Goal: Information Seeking & Learning: Learn about a topic

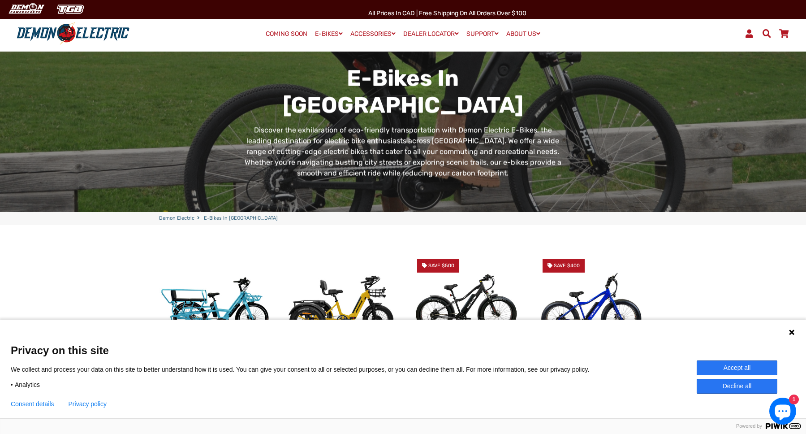
scroll to position [45, 0]
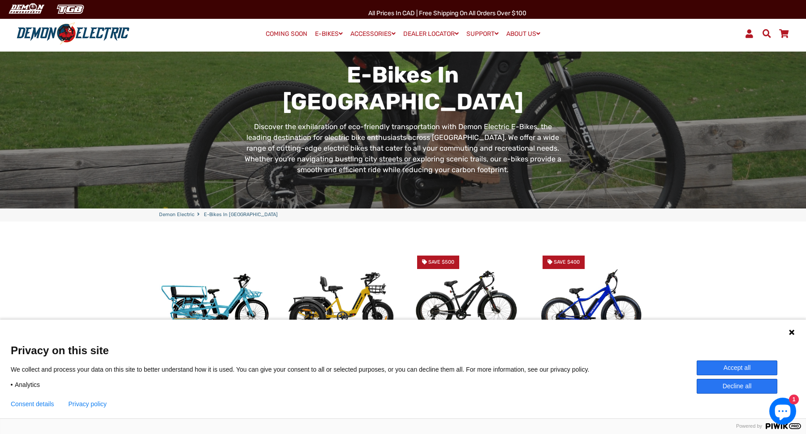
click at [788, 329] on icon at bounding box center [791, 331] width 7 height 7
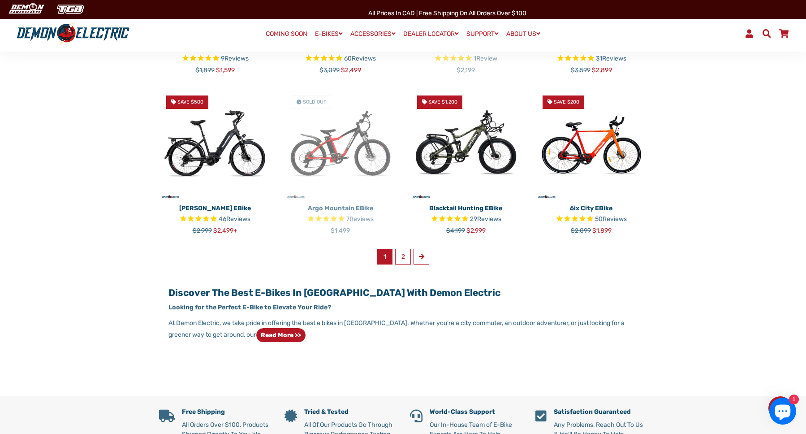
scroll to position [569, 0]
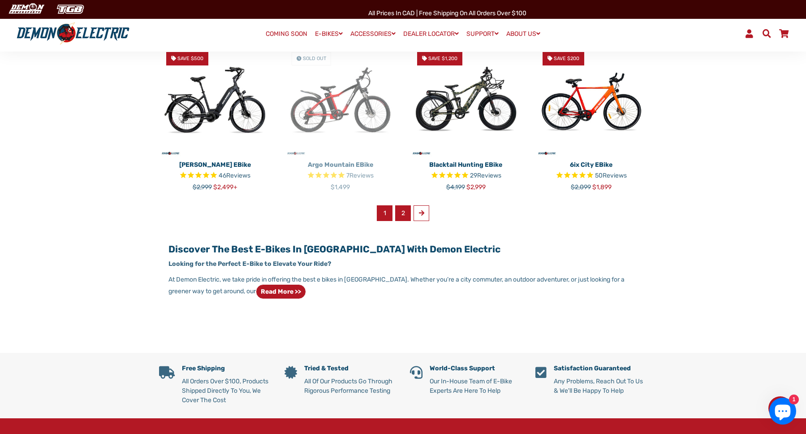
click at [403, 213] on link "2" at bounding box center [403, 213] width 16 height 16
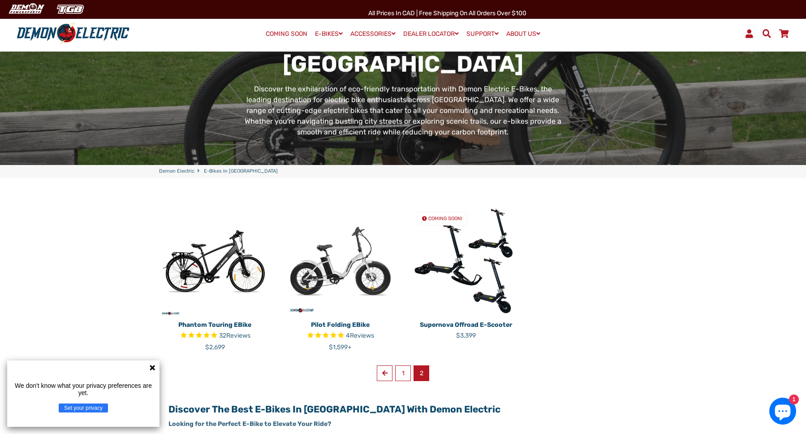
scroll to position [92, 0]
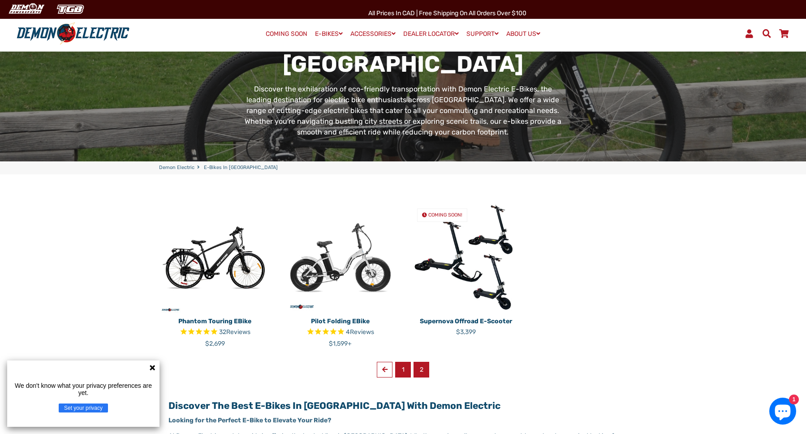
click at [404, 365] on link "1" at bounding box center [403, 369] width 16 height 16
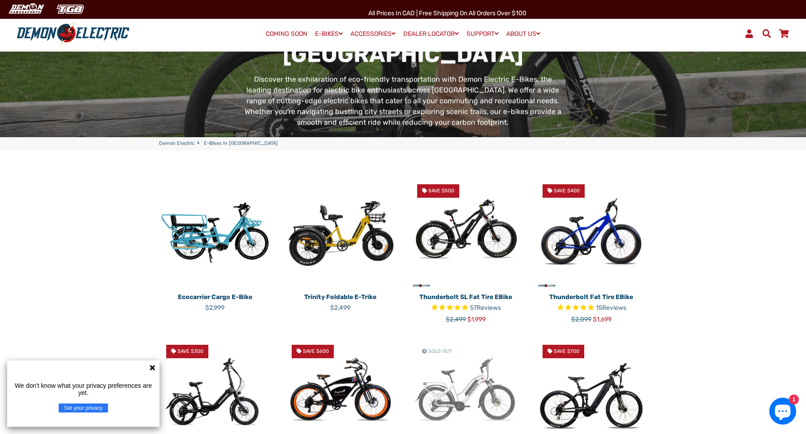
scroll to position [171, 0]
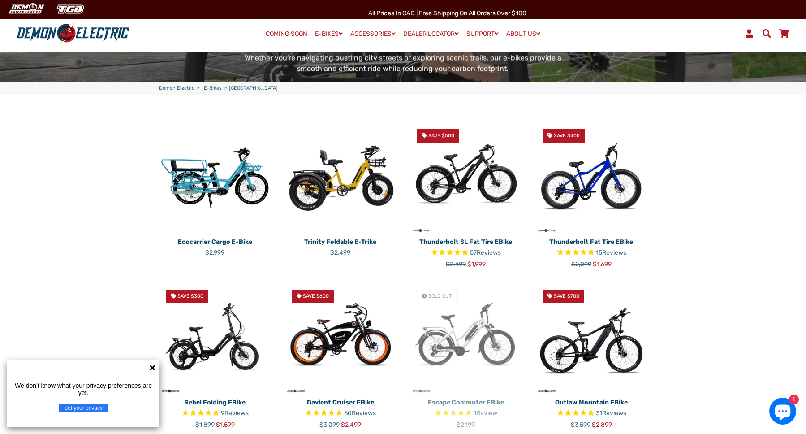
click at [218, 173] on img at bounding box center [215, 178] width 112 height 112
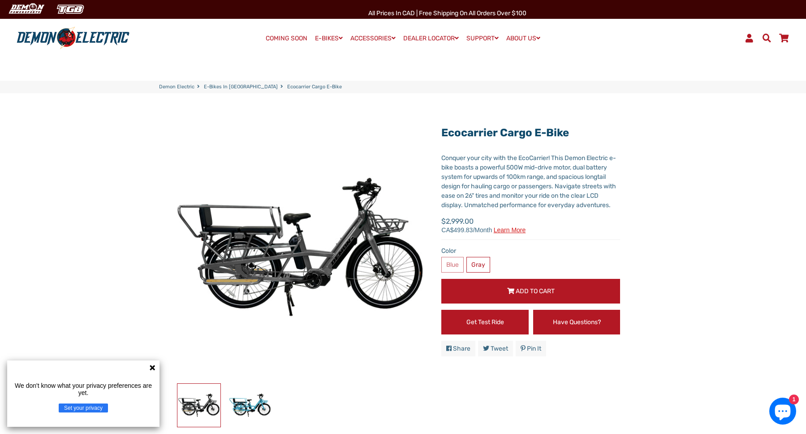
click at [152, 370] on icon at bounding box center [152, 367] width 7 height 7
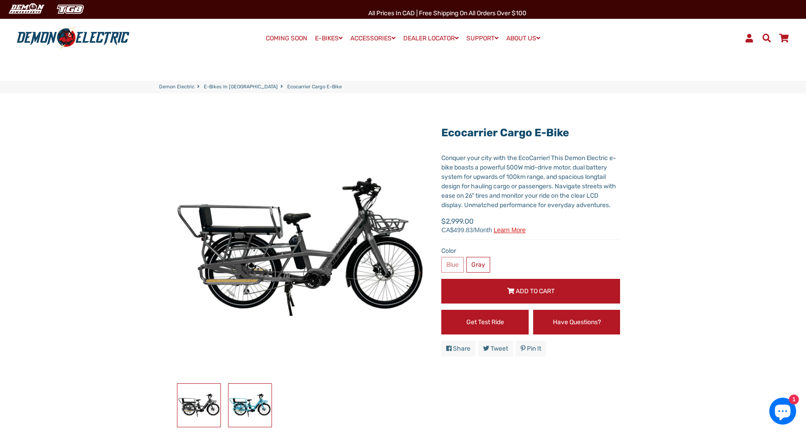
click at [246, 401] on img at bounding box center [249, 404] width 43 height 43
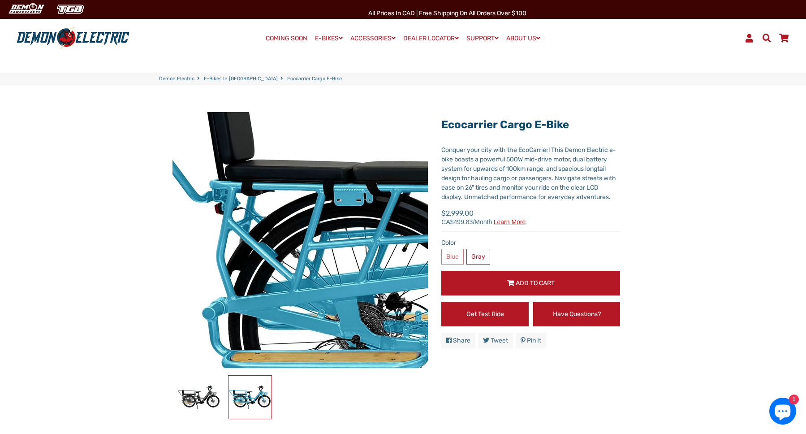
scroll to position [9, 0]
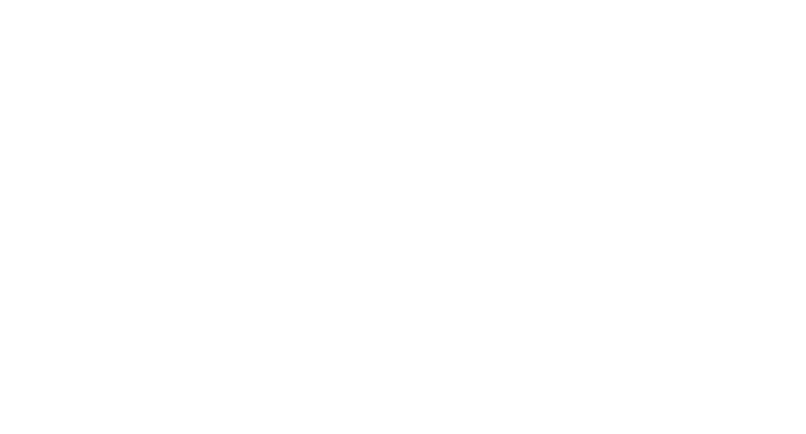
scroll to position [171, 0]
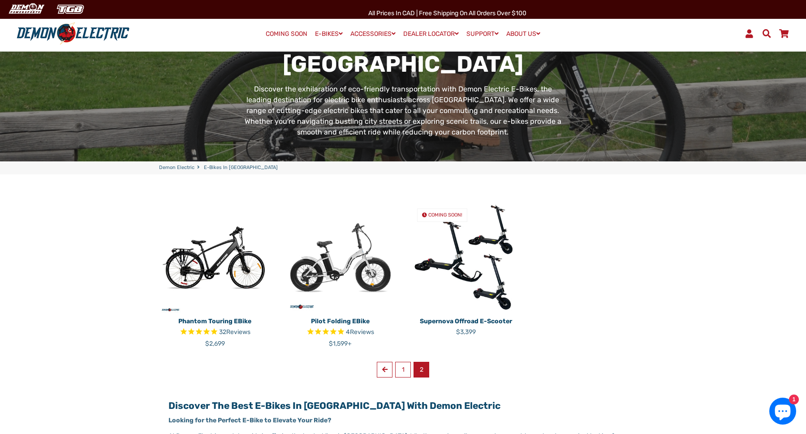
click at [453, 263] on img at bounding box center [466, 257] width 112 height 112
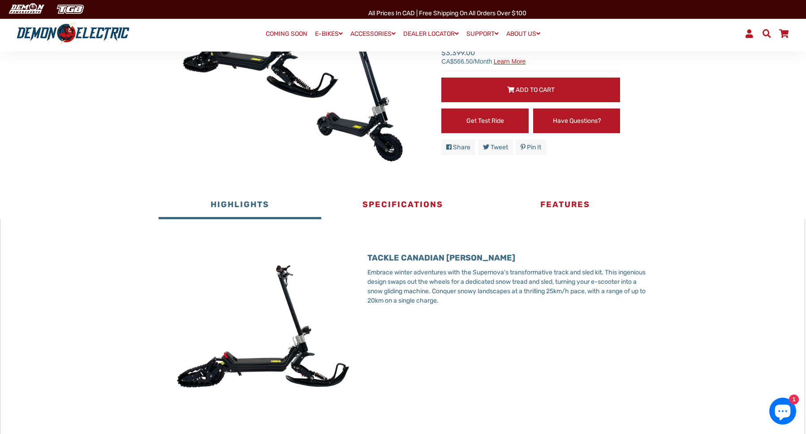
scroll to position [166, 0]
